Goal: Transaction & Acquisition: Download file/media

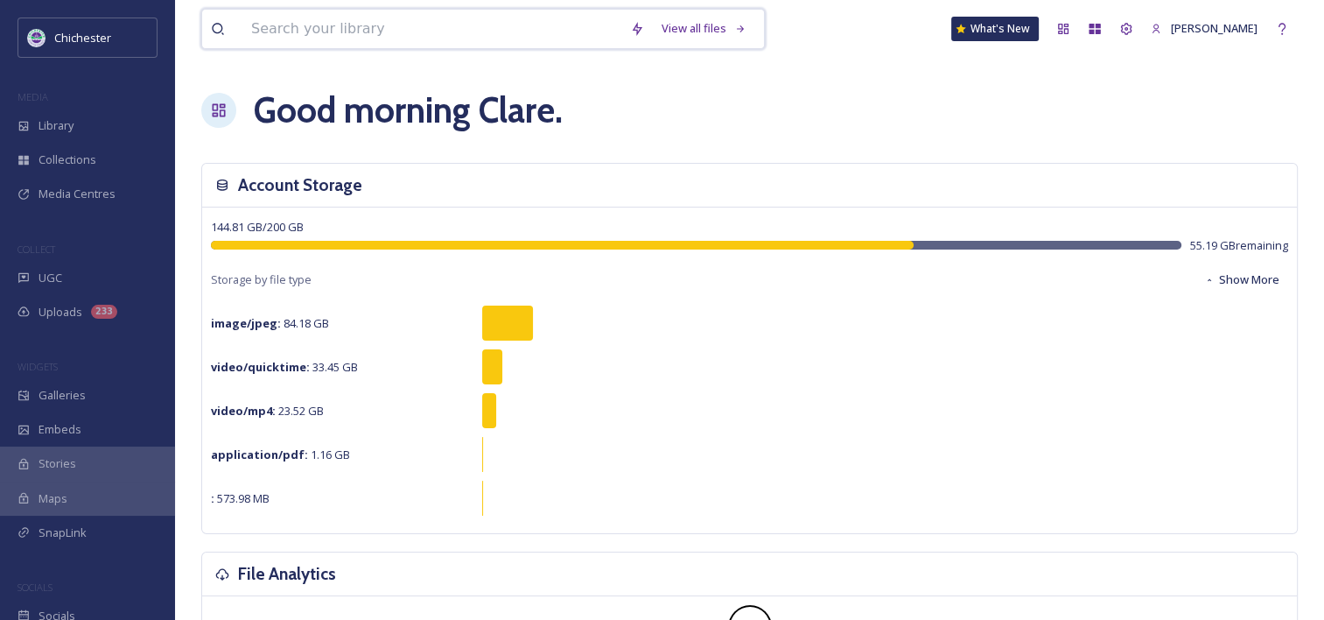
click at [312, 25] on input at bounding box center [431, 29] width 379 height 39
paste input "[PERSON_NAME] laser2.jpg"
type input "[PERSON_NAME] laser2.jpg"
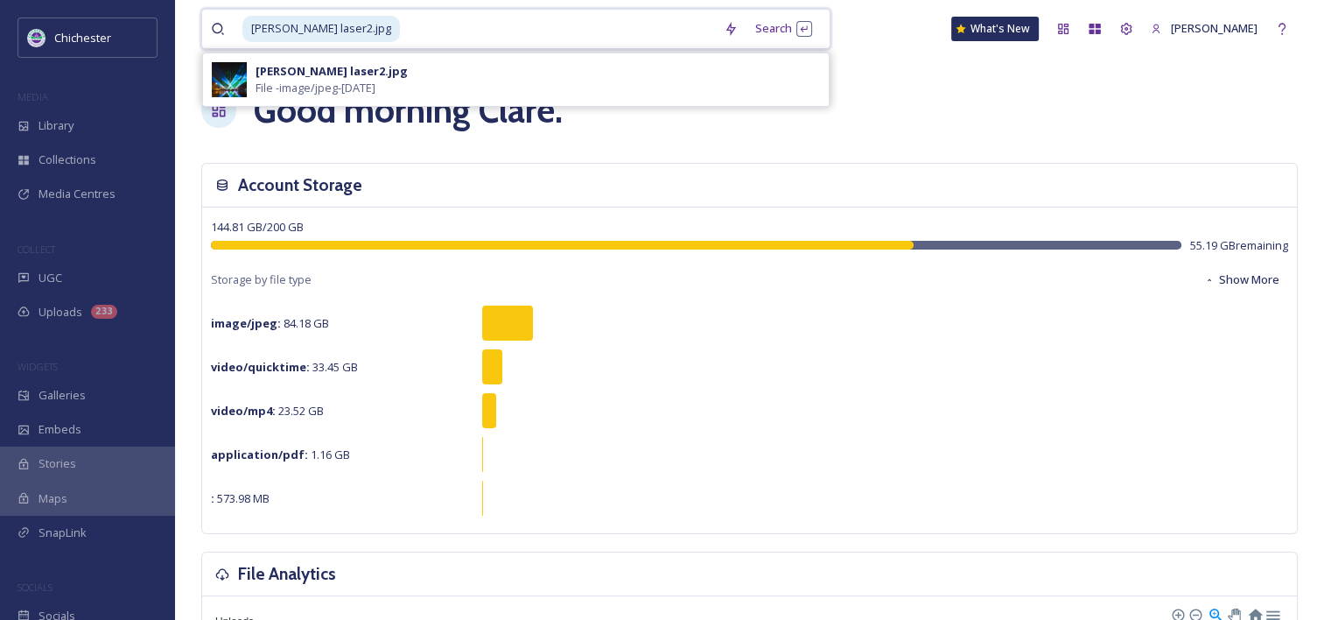
click at [291, 32] on span "[PERSON_NAME] laser2.jpg" at bounding box center [321, 28] width 158 height 25
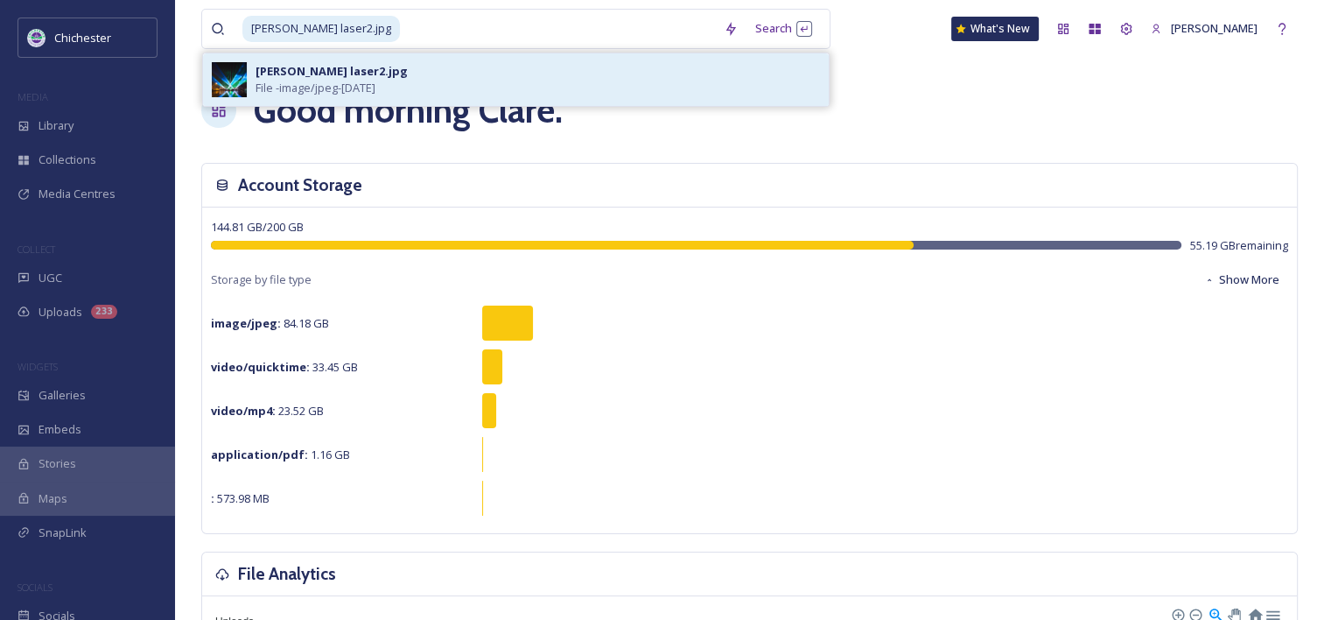
click at [235, 95] on img at bounding box center [229, 79] width 35 height 35
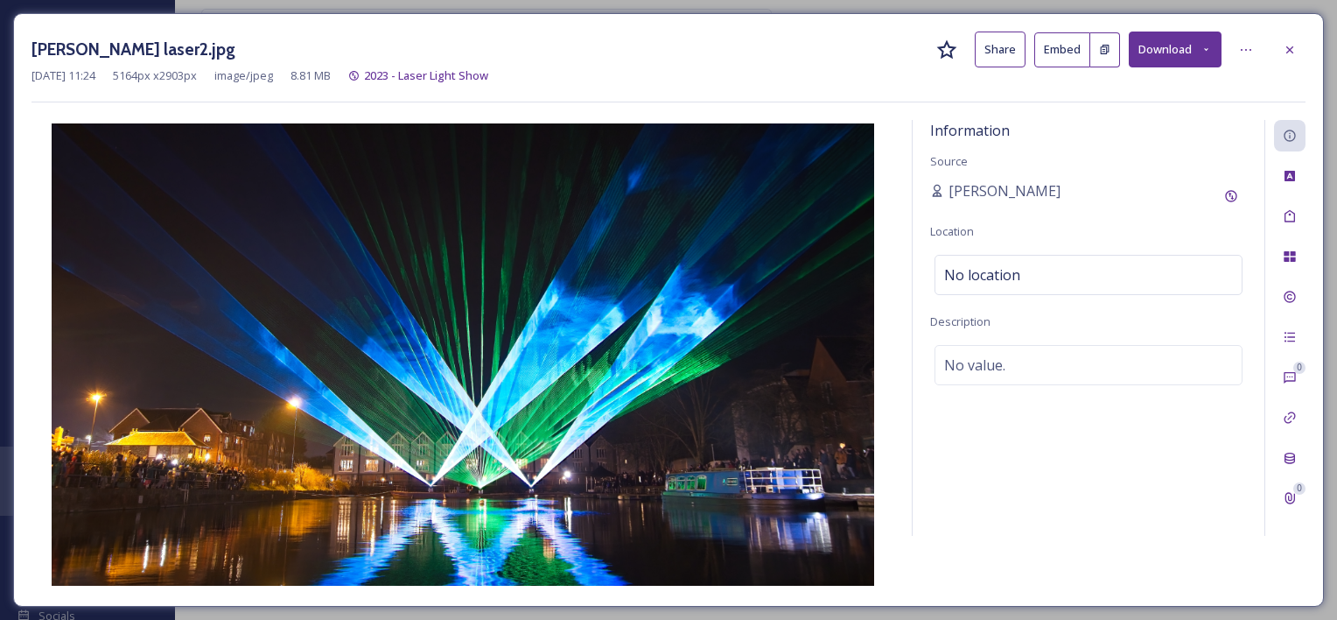
click at [1209, 59] on button "Download" at bounding box center [1175, 50] width 93 height 36
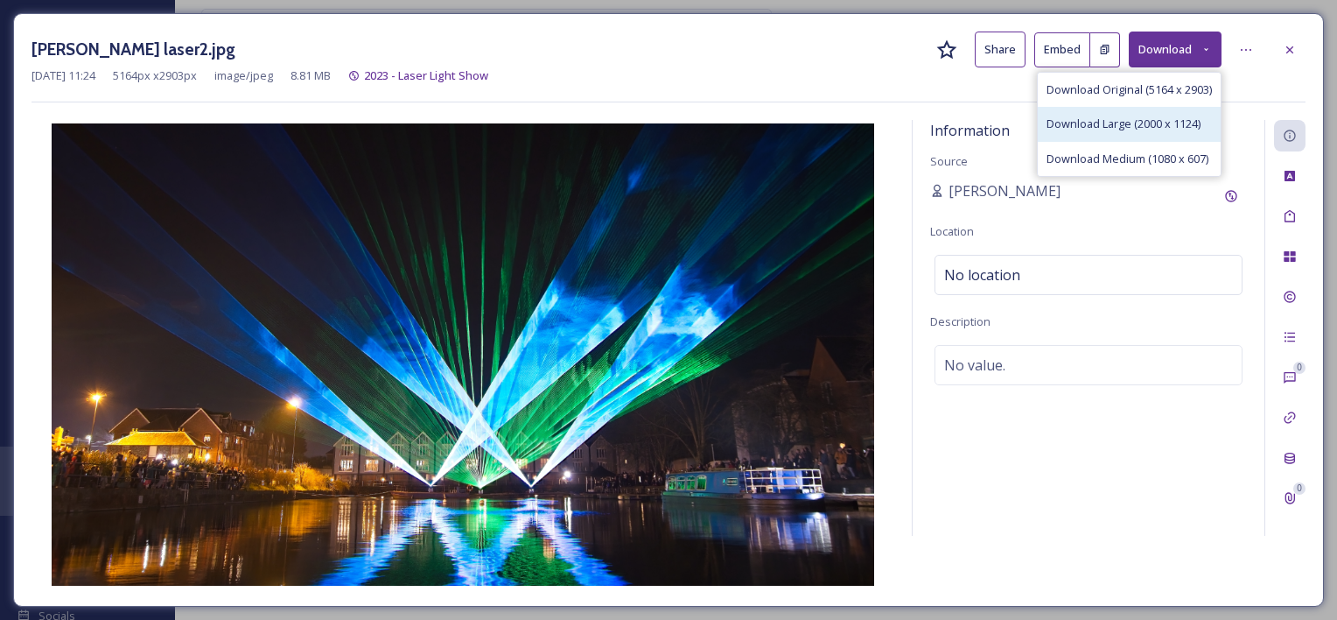
click at [1098, 123] on span "Download Large (2000 x 1124)" at bounding box center [1124, 124] width 154 height 17
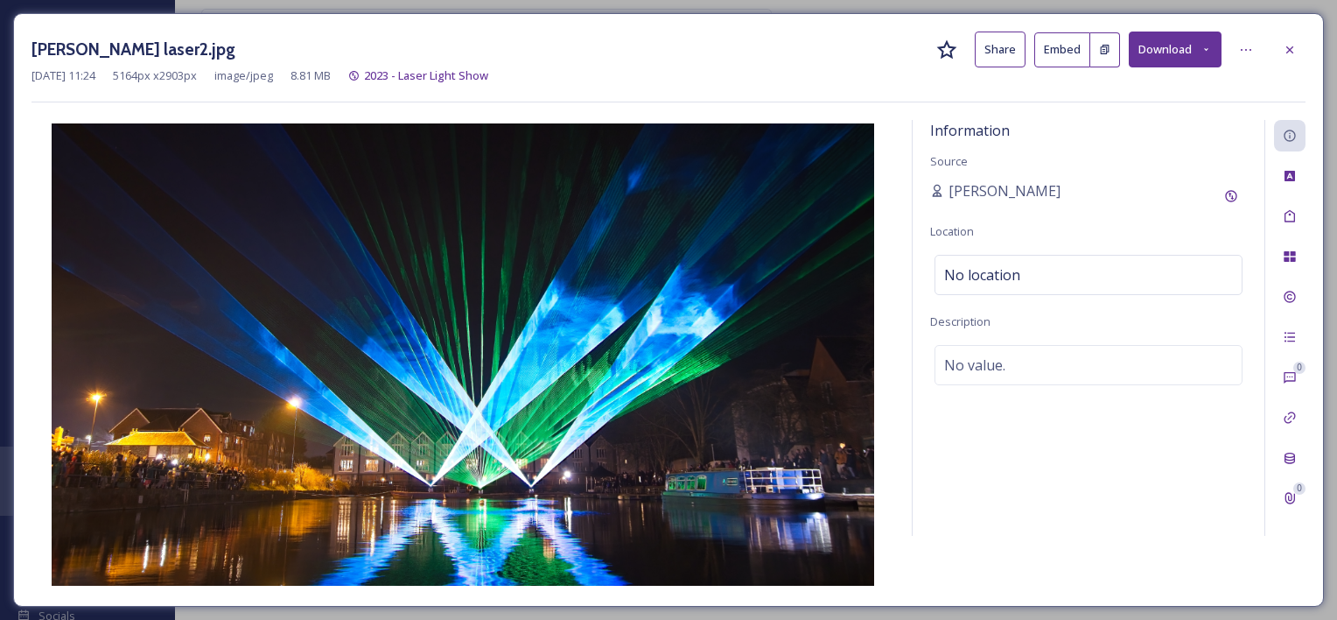
click at [770, 64] on div "[PERSON_NAME] laser2.jpg Share Embed Download" at bounding box center [669, 50] width 1274 height 36
click at [1288, 44] on icon at bounding box center [1290, 50] width 14 height 14
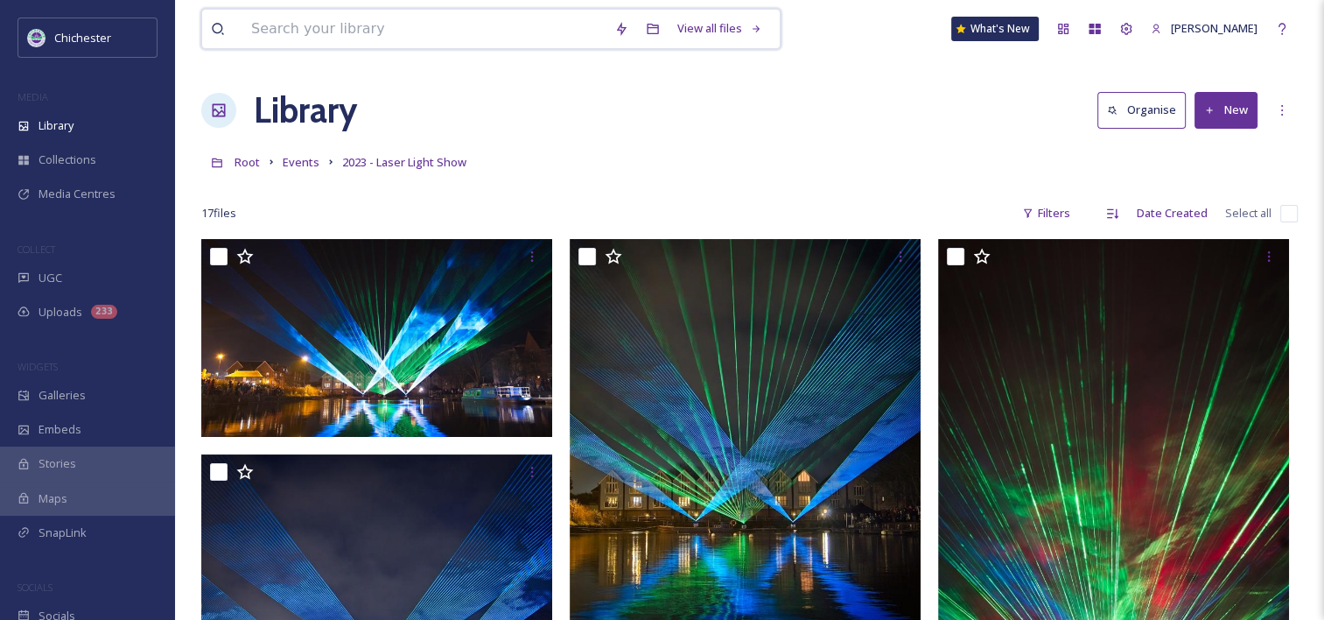
click at [402, 32] on input at bounding box center [423, 29] width 363 height 39
paste input "IMG_4648.JPG"
type input "IMG_4648.JPG"
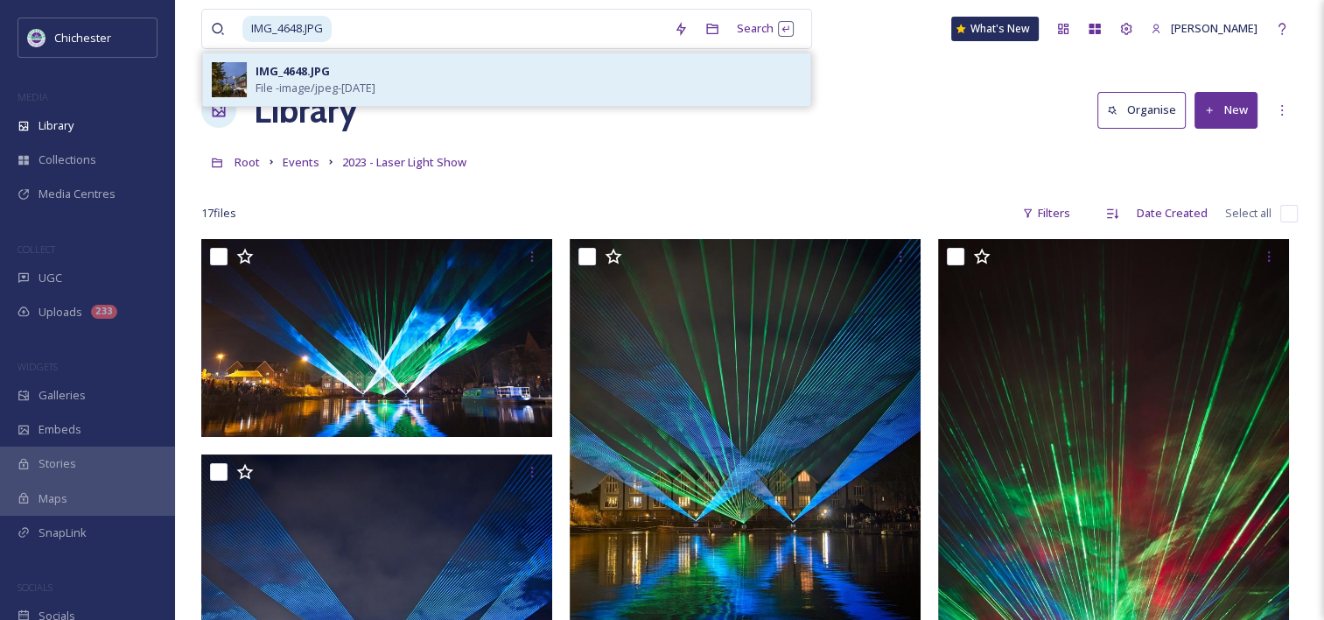
click at [239, 75] on img at bounding box center [229, 79] width 35 height 35
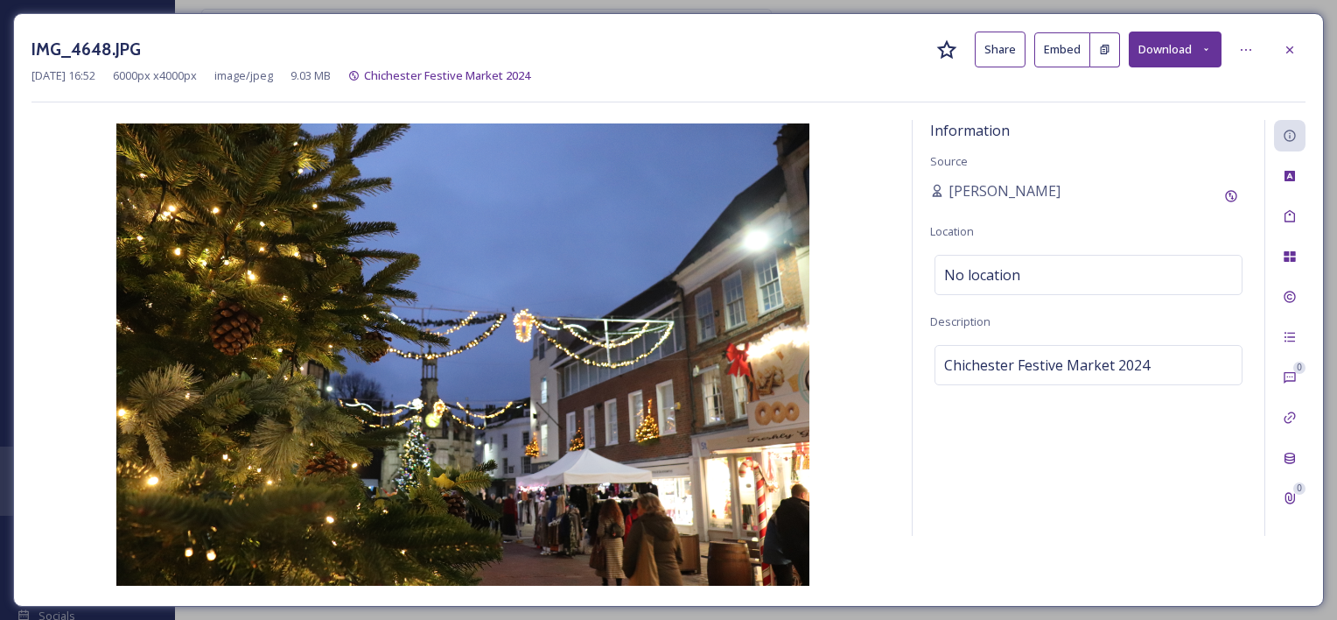
click at [1131, 52] on button "Download" at bounding box center [1175, 50] width 93 height 36
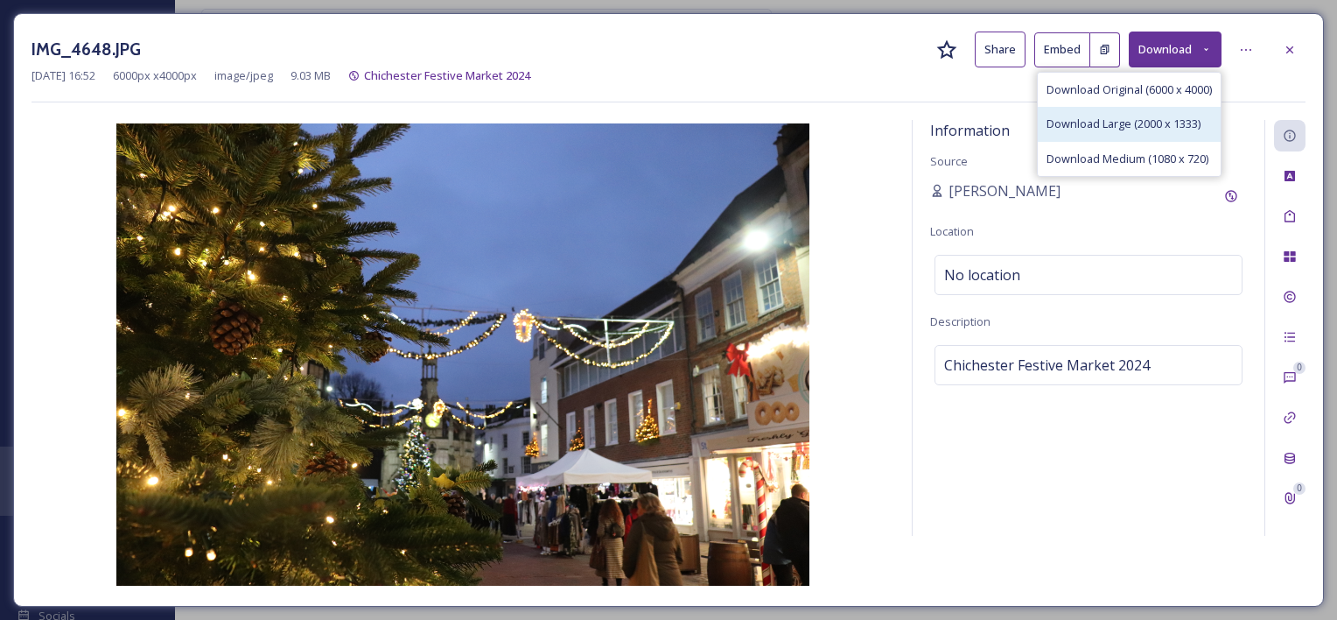
click at [1104, 123] on span "Download Large (2000 x 1333)" at bounding box center [1124, 124] width 154 height 17
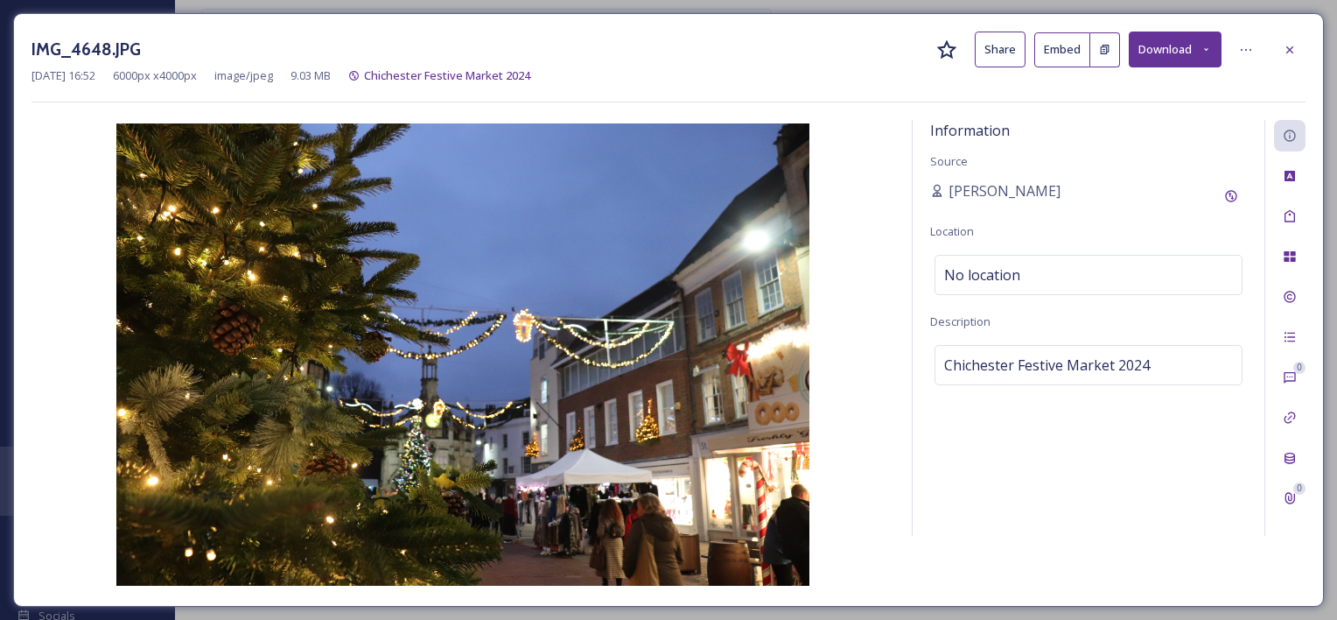
click at [866, 396] on img at bounding box center [463, 354] width 863 height 462
